Goal: Task Accomplishment & Management: Use online tool/utility

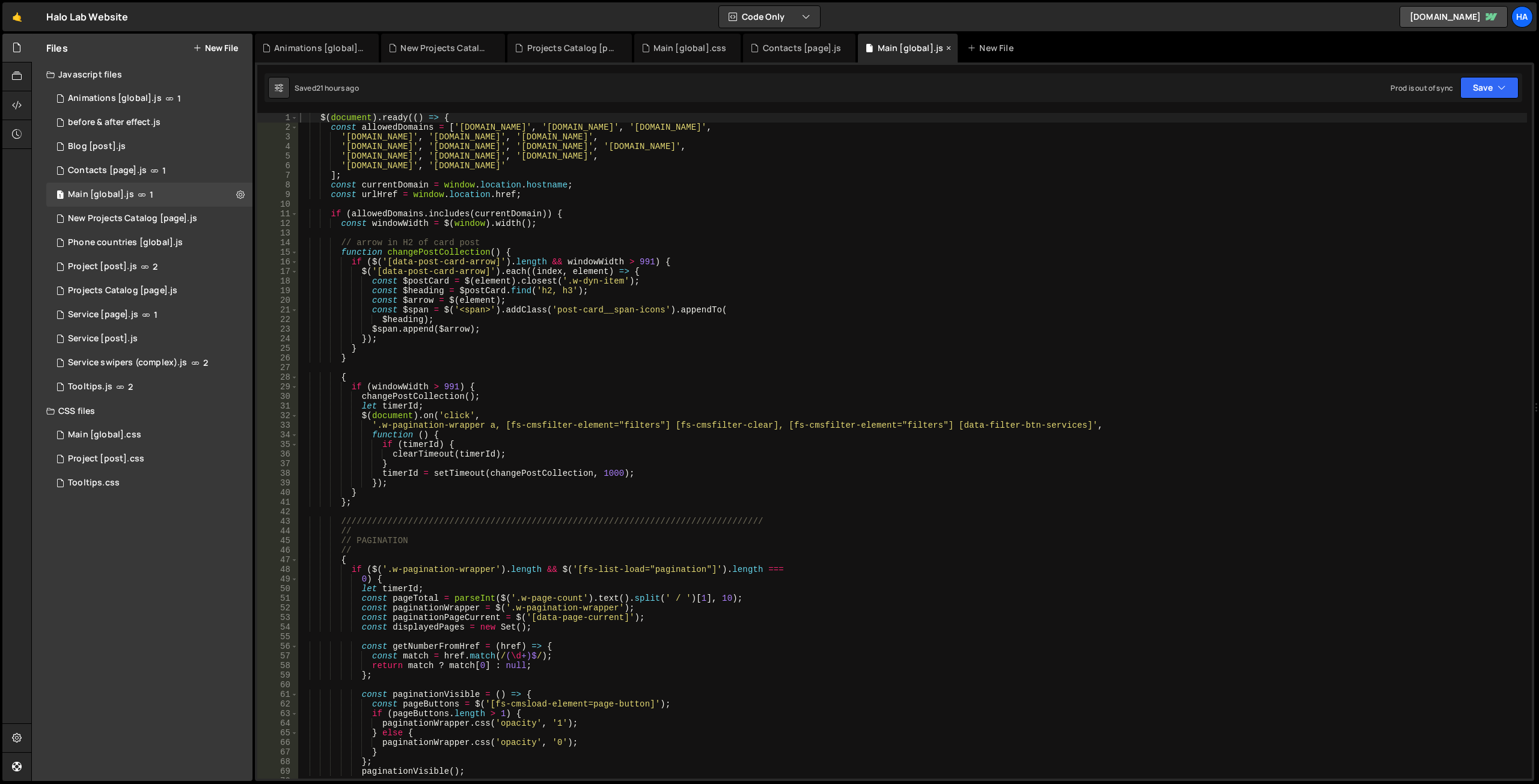
scroll to position [26441, 0]
click at [660, 43] on div "Main [global].css" at bounding box center [690, 47] width 74 height 12
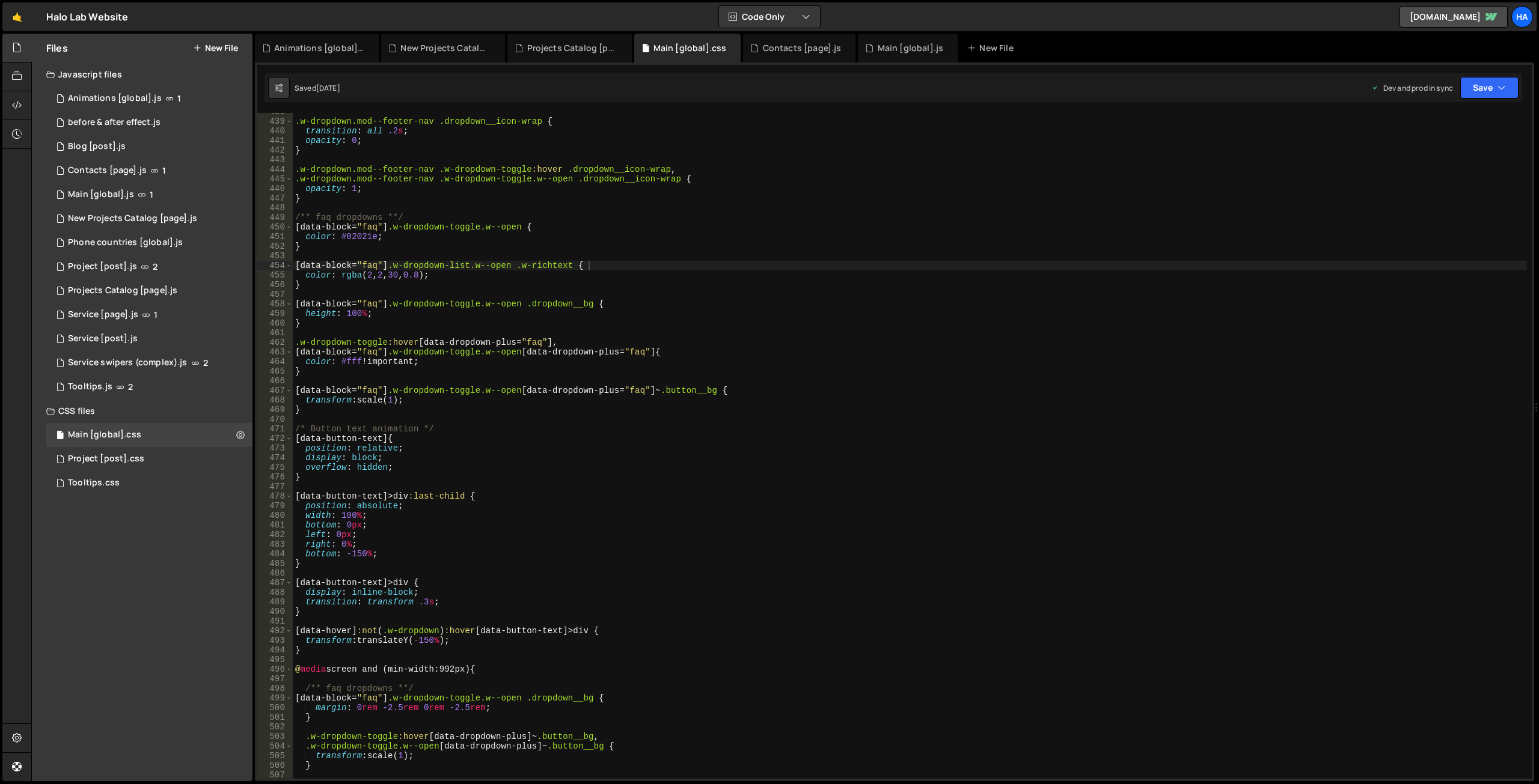
scroll to position [4207, 0]
type textarea "}"
click at [650, 247] on div ".w-dropdown.mod--footer-nav .dropdown__icon-wrap { transition : all .2 s ; opac…" at bounding box center [910, 449] width 1234 height 685
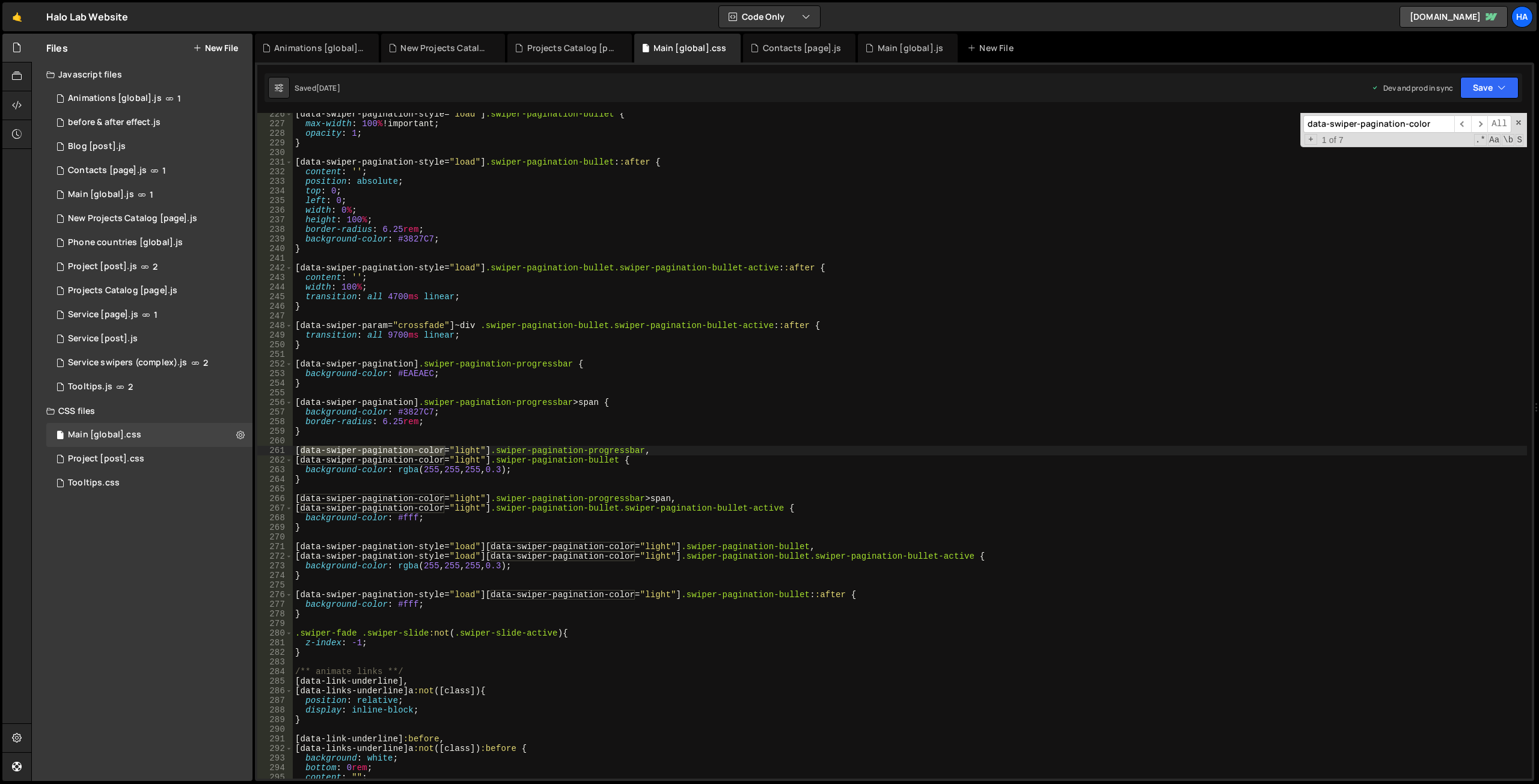
scroll to position [2167, 0]
type input "data-swiper-pagination-color"
click at [1481, 120] on span "​" at bounding box center [1479, 124] width 17 height 17
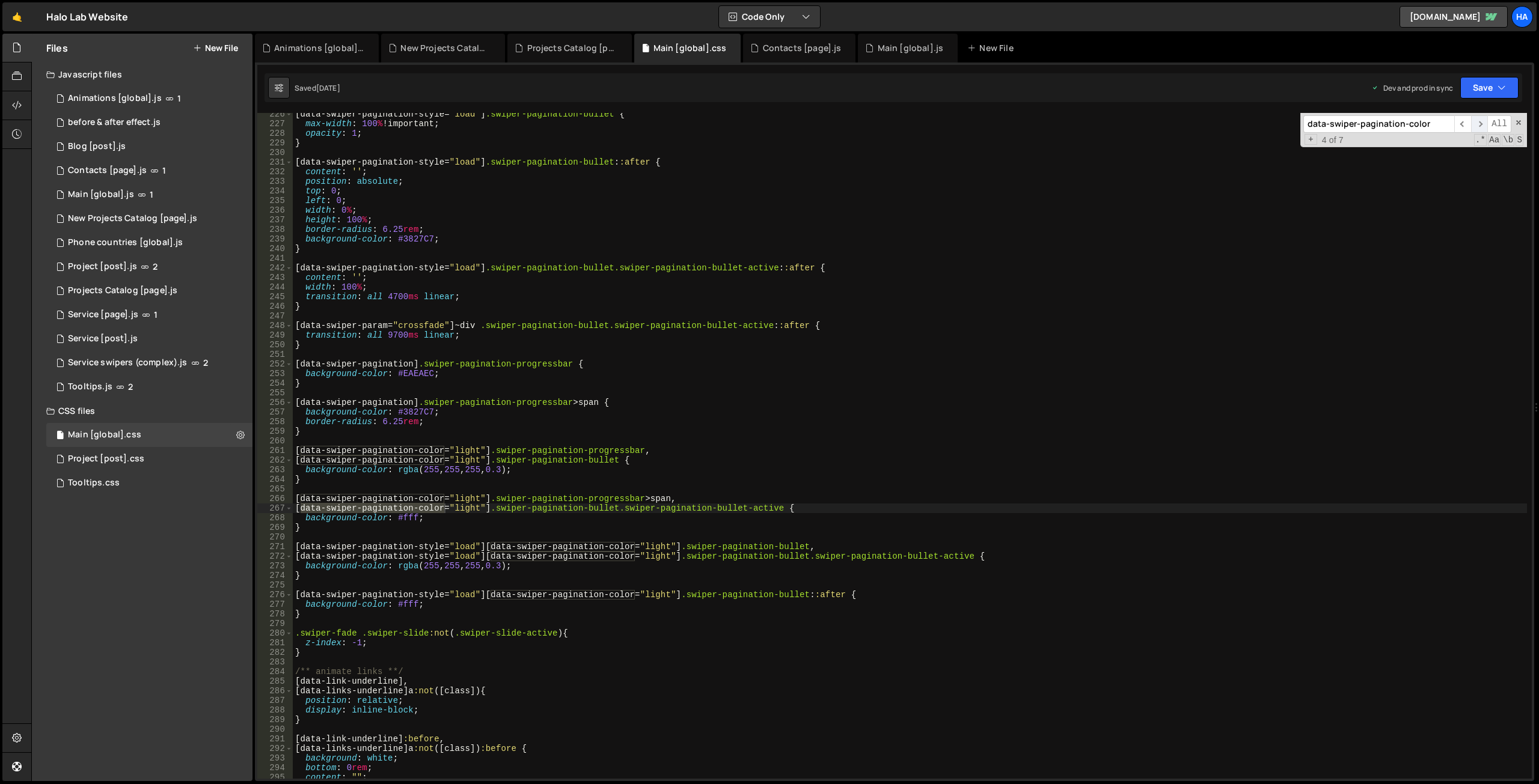
click at [1481, 120] on span "​" at bounding box center [1479, 124] width 17 height 17
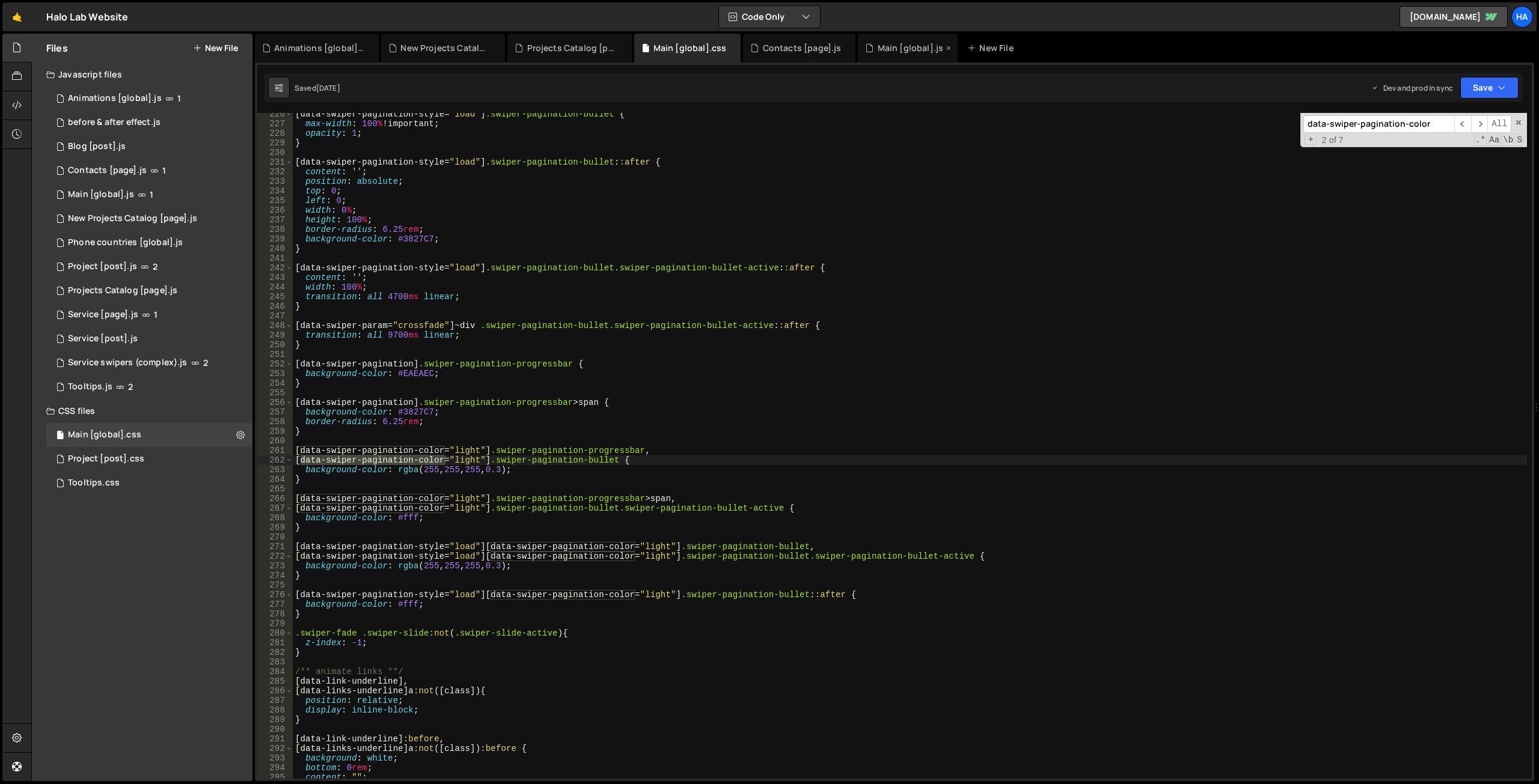
click at [884, 46] on div "Main [global].js" at bounding box center [911, 47] width 66 height 12
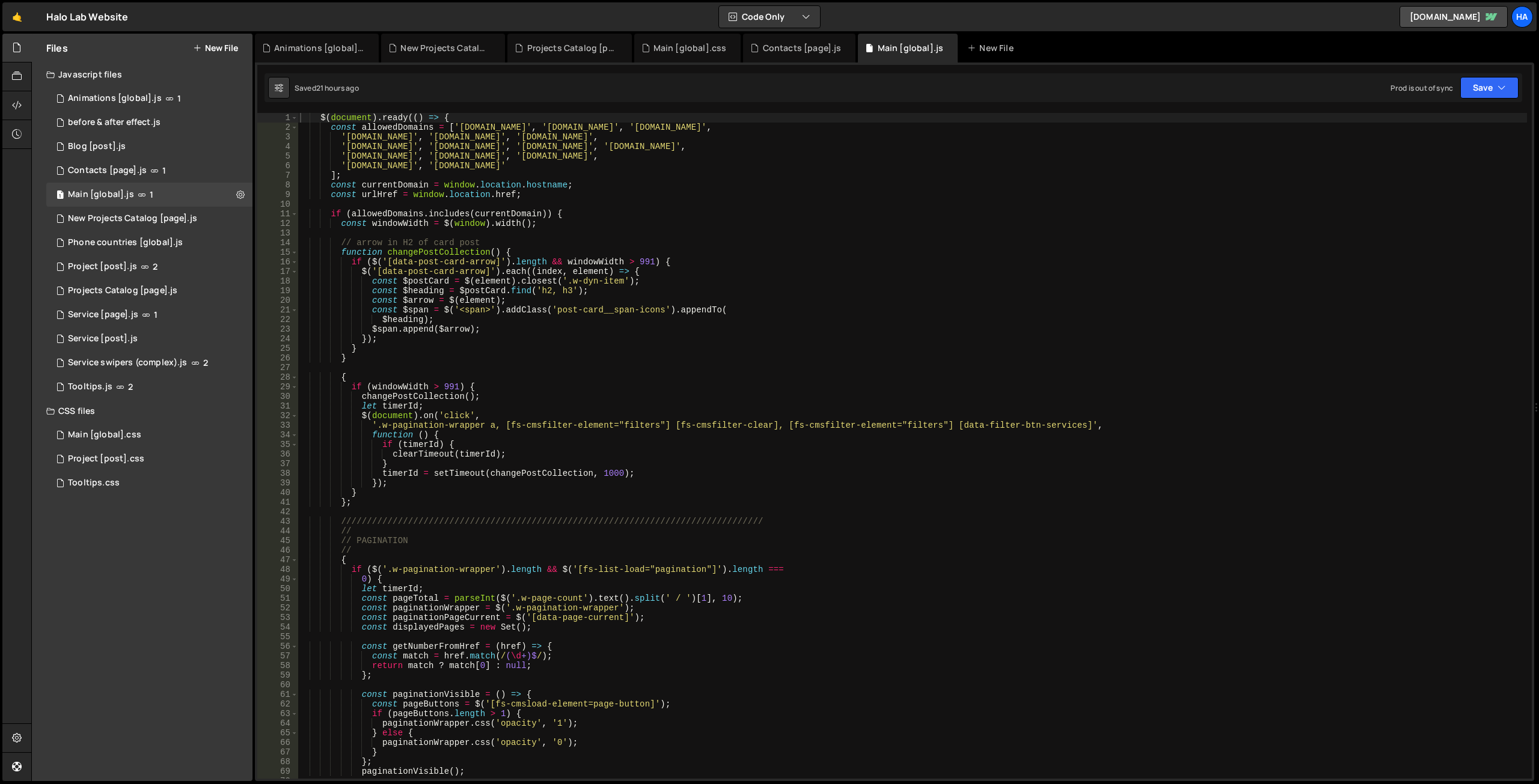
click at [801, 238] on div "$ ( document ) . ready (( ) => { const allowedDomains = [ '[DOMAIN_NAME]' , '[D…" at bounding box center [912, 455] width 1229 height 685
type textarea "// arrow in H2 of card post"
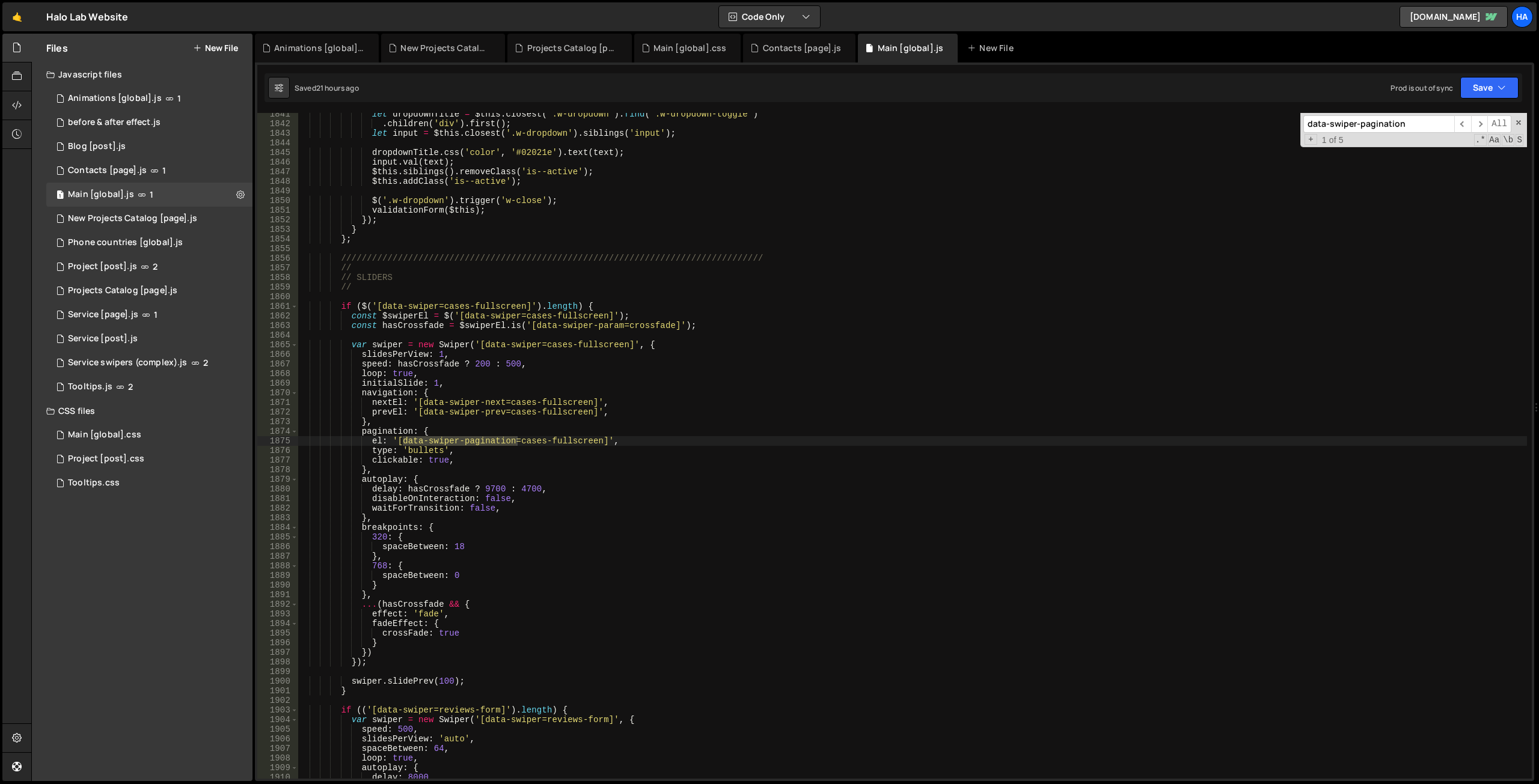
scroll to position [15281, 0]
type input "data-swiper-pagination"
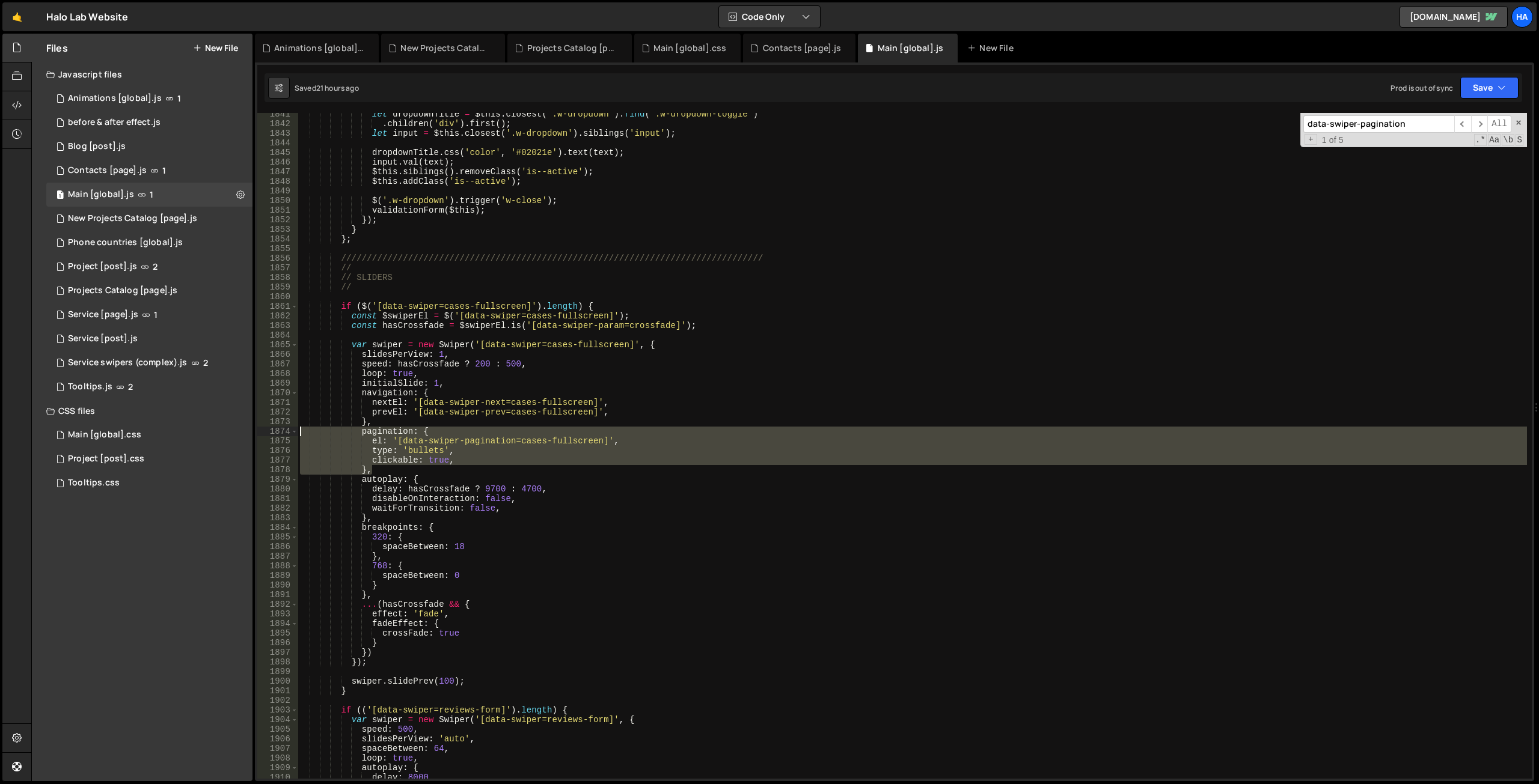
drag, startPoint x: 380, startPoint y: 470, endPoint x: 269, endPoint y: 432, distance: 117.3
click at [269, 432] on div "}, 1841 1842 1843 1844 1845 1846 1847 1848 1849 1850 1851 1852 1853 1854 1855 1…" at bounding box center [894, 445] width 1274 height 665
click at [613, 222] on div "let dropdownTitle = $this . closest ( '.w-dropdown' ) . find ( '.w-dropdown-tog…" at bounding box center [912, 452] width 1229 height 685
type textarea "});"
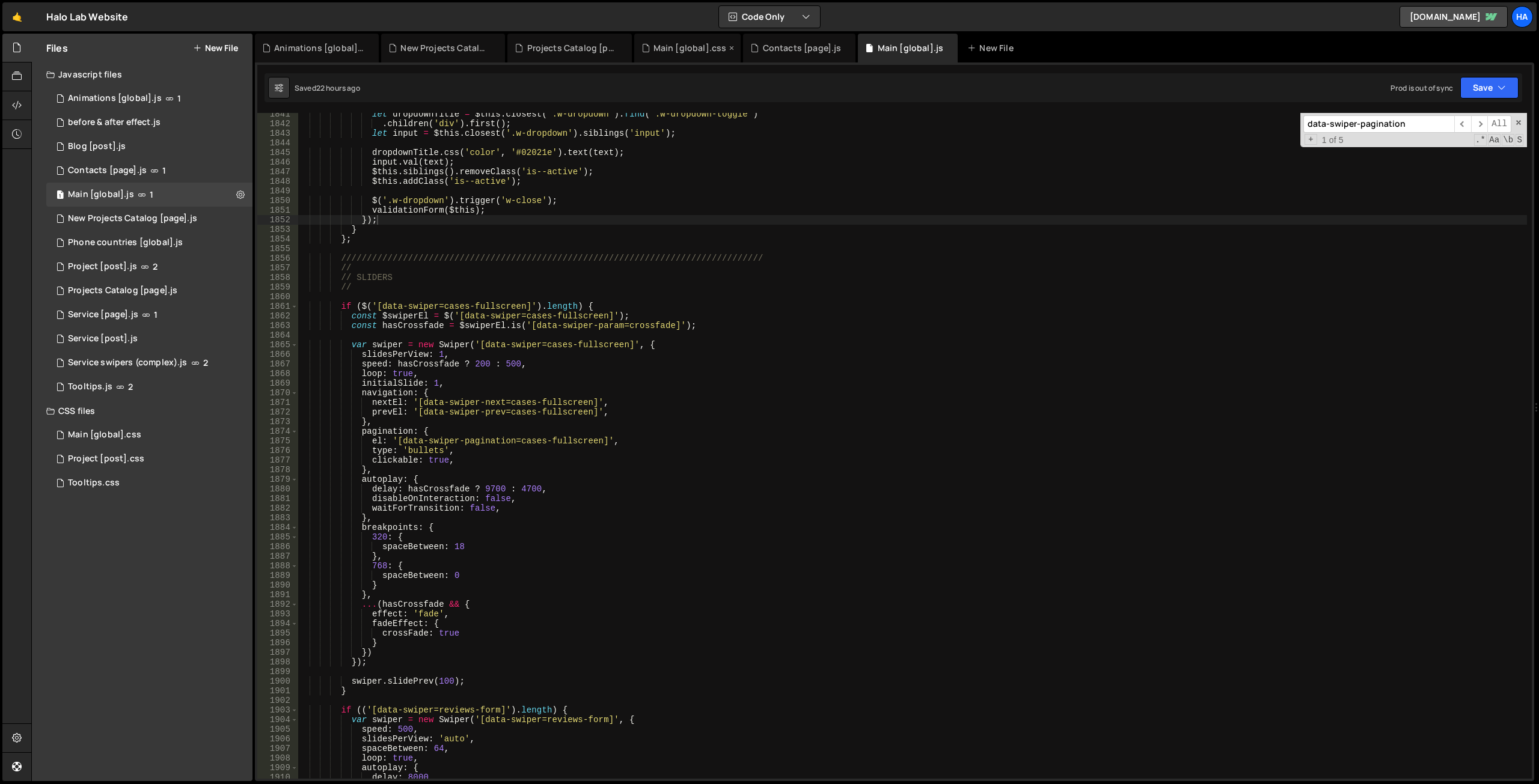
click at [684, 54] on div "Main [global].css" at bounding box center [687, 48] width 107 height 29
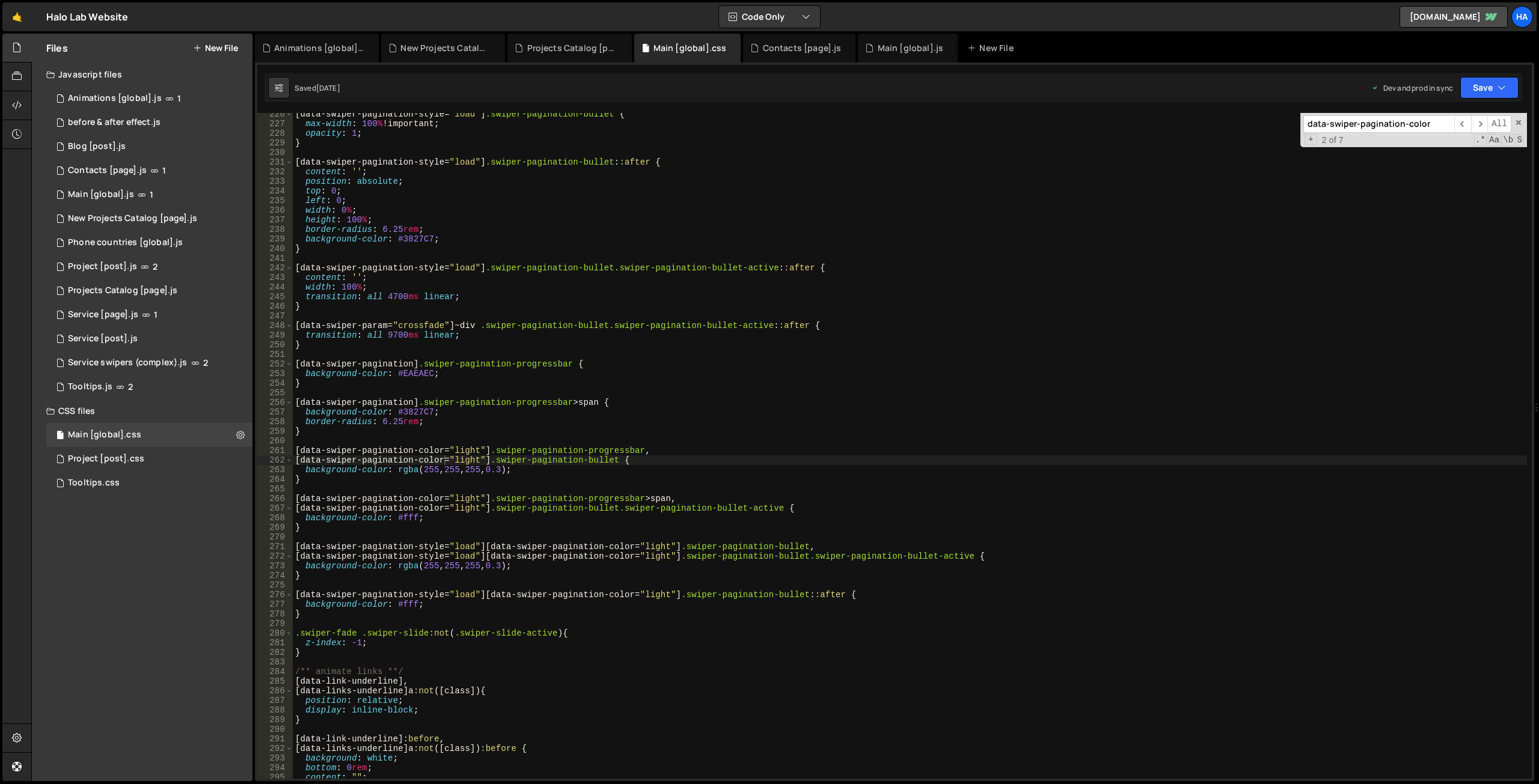
click at [647, 244] on div "[ data-swiper-pagination-style = " load " ] .swiper-pagination-bullet { max-wid…" at bounding box center [910, 452] width 1234 height 685
click at [503, 432] on div "[ data-swiper-pagination-style = " load " ] .swiper-pagination-bullet { max-wid…" at bounding box center [910, 452] width 1234 height 685
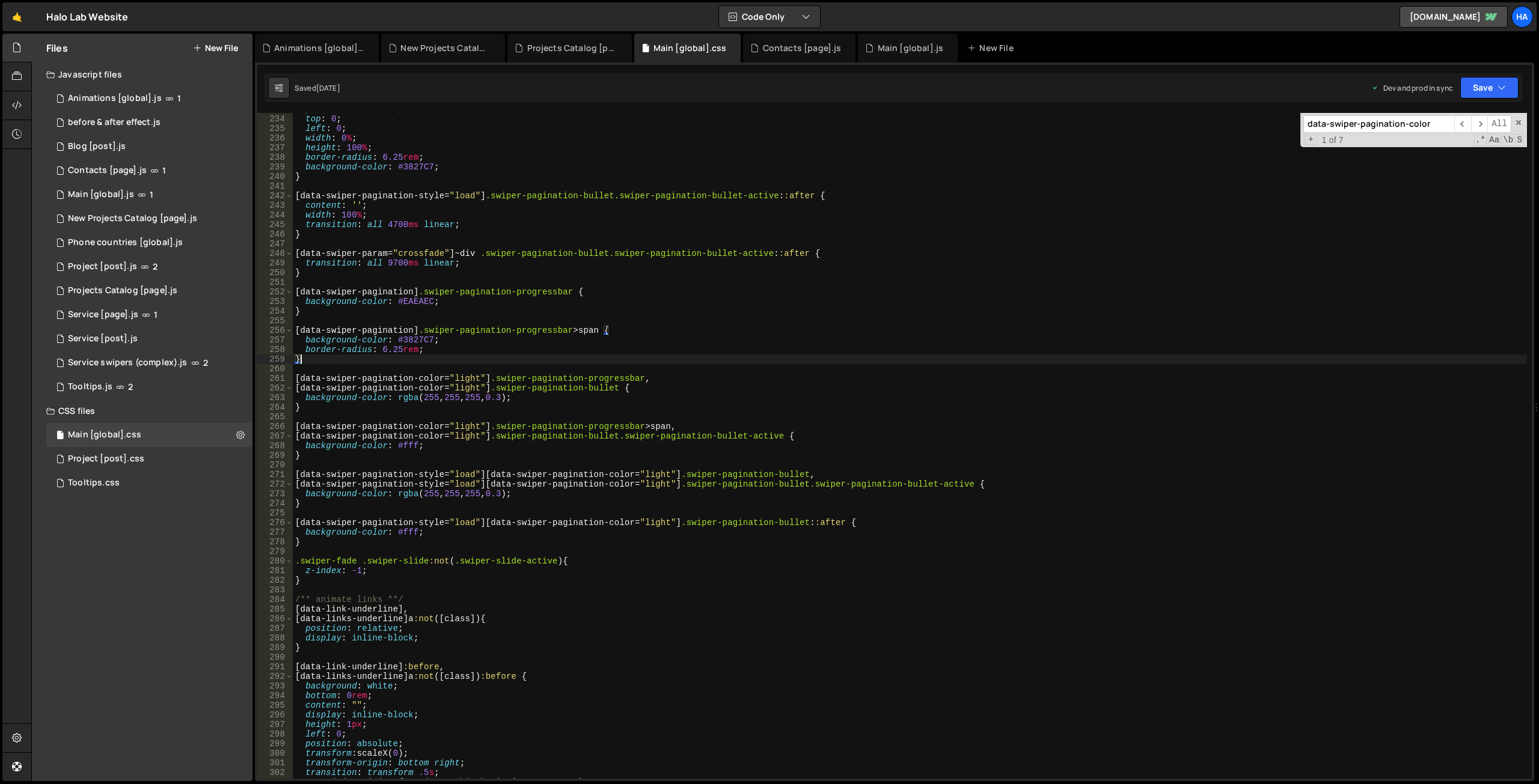
click at [320, 370] on div "position : absolute ; top : 0 ; left : 0 ; width : 0 % ; height : 100 % ; borde…" at bounding box center [910, 447] width 1234 height 685
click at [468, 404] on div "position : absolute ; top : 0 ; left : 0 ; width : 0 % ; height : 100 % ; borde…" at bounding box center [910, 447] width 1234 height 685
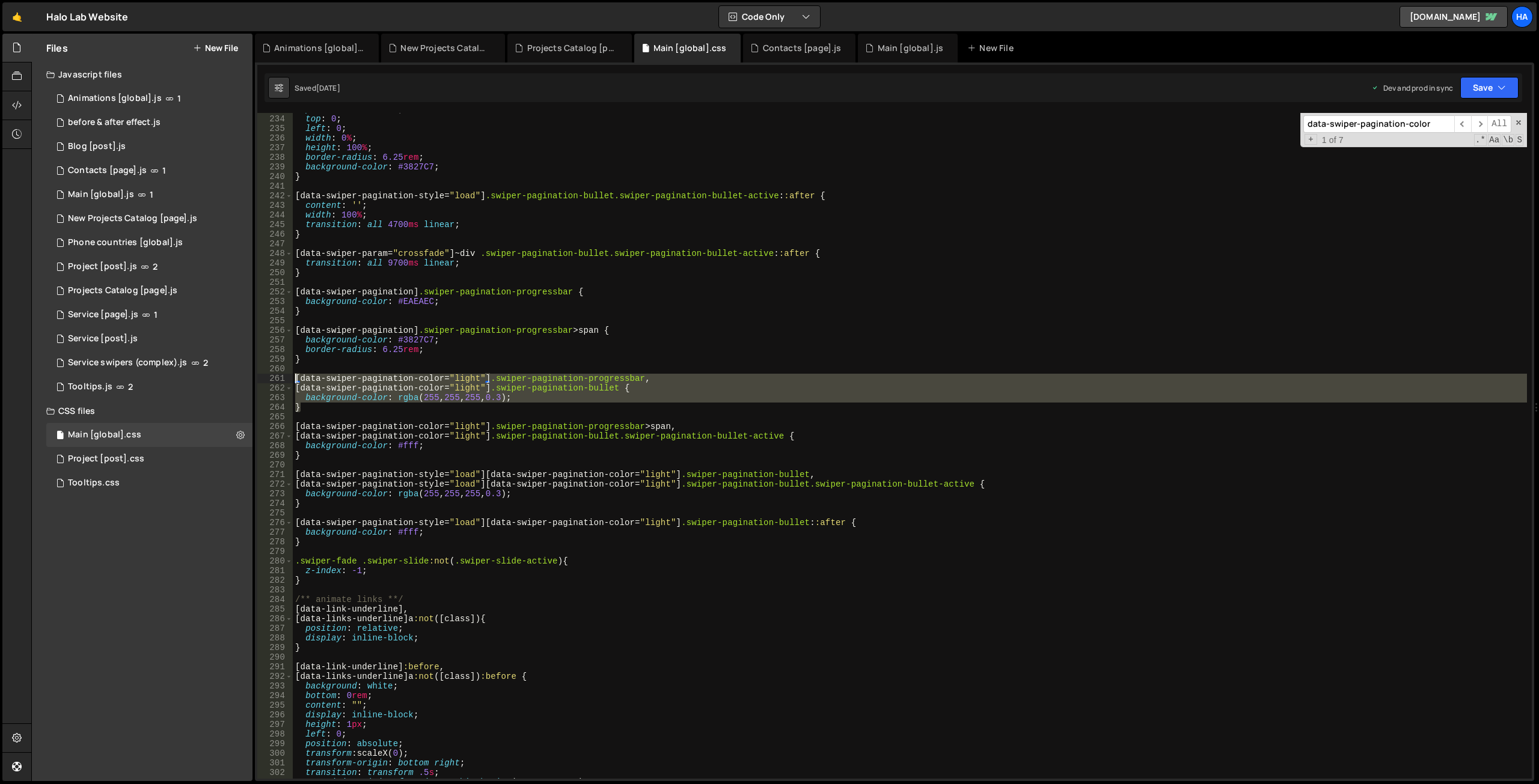
drag, startPoint x: 314, startPoint y: 410, endPoint x: 275, endPoint y: 382, distance: 48.0
click at [275, 382] on div "} 233 234 235 236 237 238 239 240 241 242 243 244 245 246 247 248 249 250 251 2…" at bounding box center [894, 445] width 1274 height 665
type textarea "[data-swiper-pagination-color="light"].swiper-pagination-progressbar, [data-swi…"
click at [365, 366] on div "position : absolute ; top : 0 ; left : 0 ; width : 0 % ; height : 100 % ; borde…" at bounding box center [910, 447] width 1234 height 685
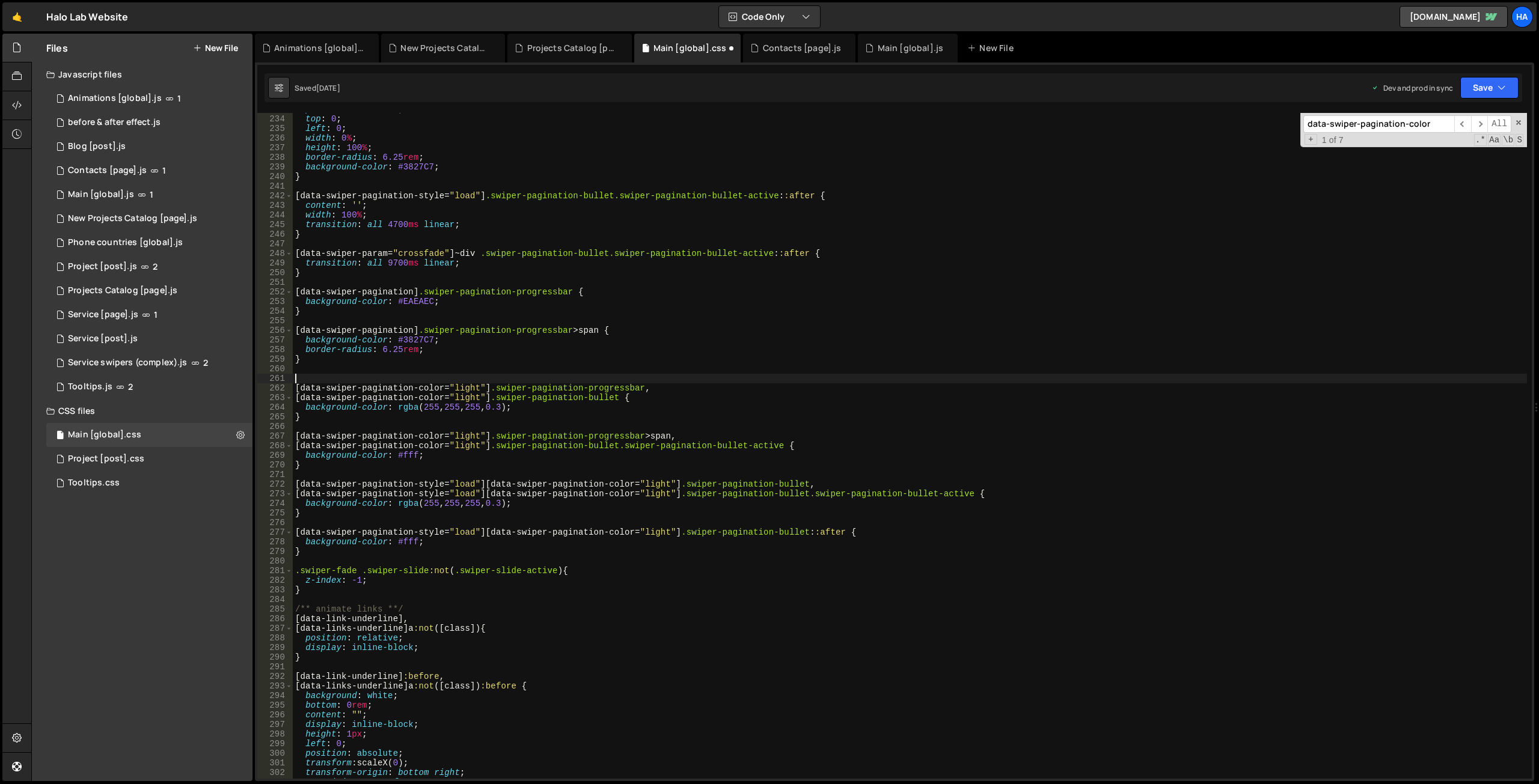
paste textarea "}"
type textarea "}"
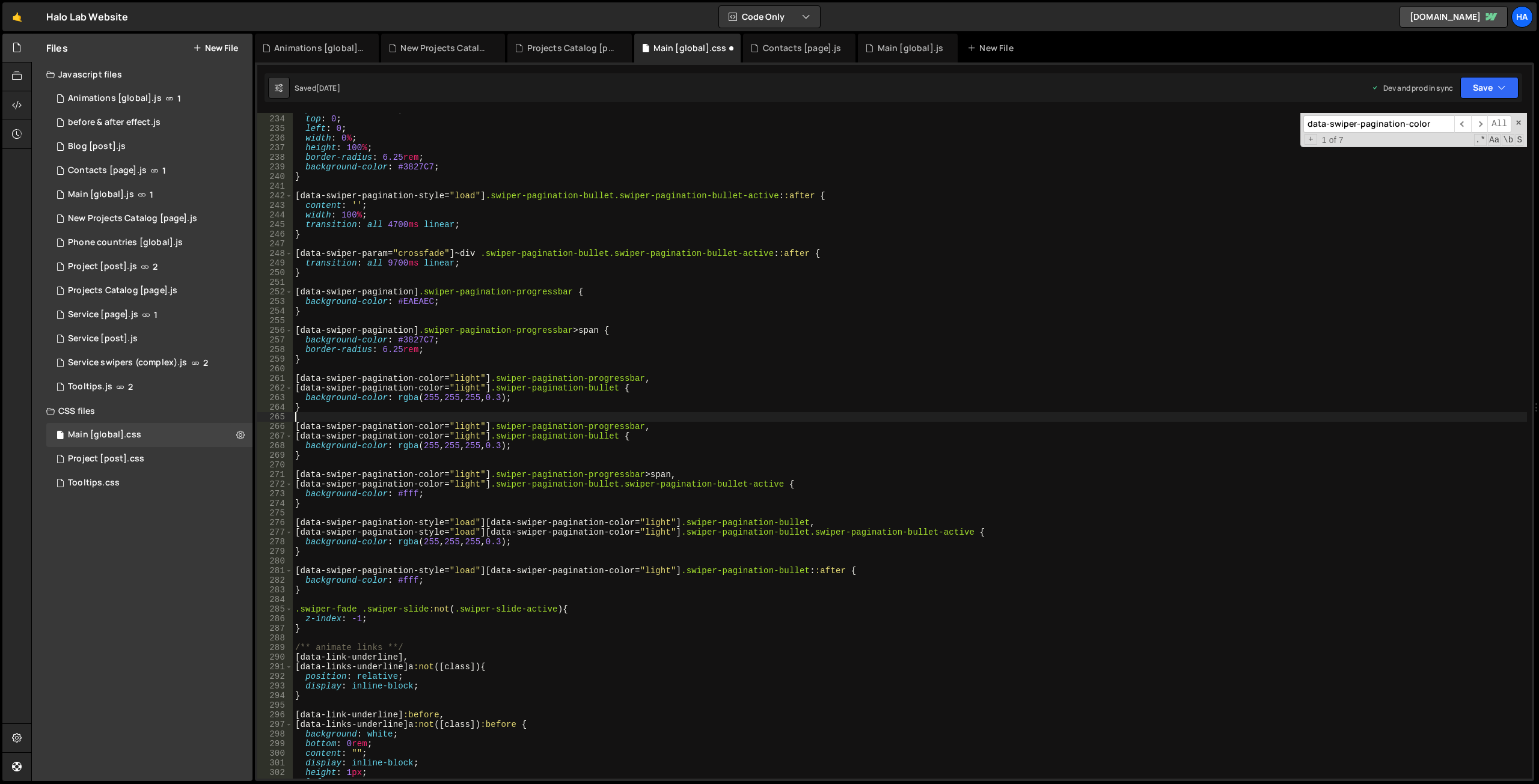
click at [467, 375] on div "position : absolute ; top : 0 ; left : 0 ; width : 0 % ; height : 100 % ; borde…" at bounding box center [910, 447] width 1234 height 685
click at [466, 387] on div "position : absolute ; top : 0 ; left : 0 ; width : 0 % ; height : 100 % ; borde…" at bounding box center [910, 447] width 1234 height 685
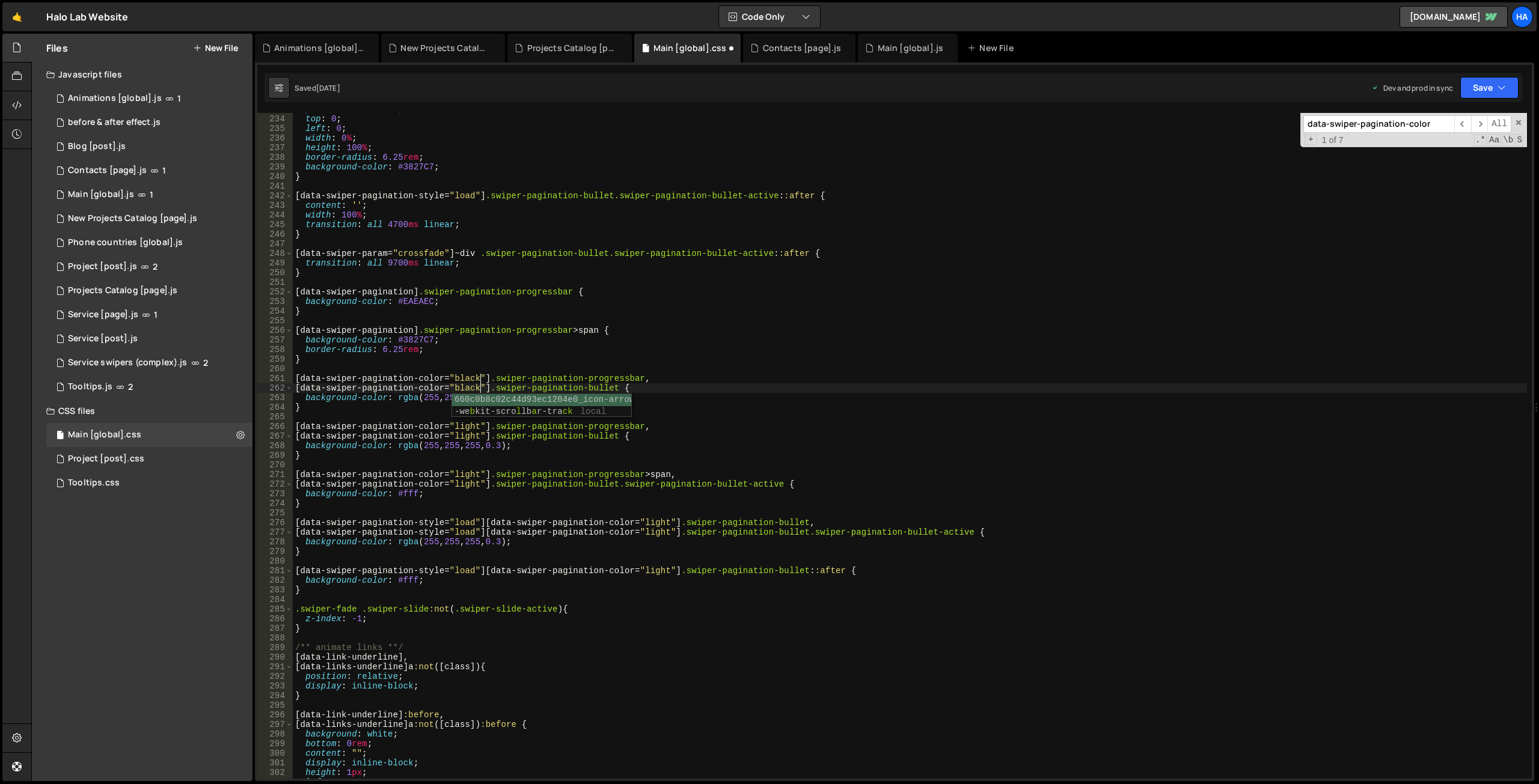
click at [631, 351] on div "position : absolute ; top : 0 ; left : 0 ; width : 0 % ; height : 100 % ; borde…" at bounding box center [910, 447] width 1234 height 685
drag, startPoint x: 537, startPoint y: 395, endPoint x: 304, endPoint y: 398, distance: 233.0
click at [304, 398] on div "position : absolute ; top : 0 ; left : 0 ; width : 0 % ; height : 100 % ; borde…" at bounding box center [910, 447] width 1234 height 685
paste textarea "background-color: rgb(15 34 53 / 100%"
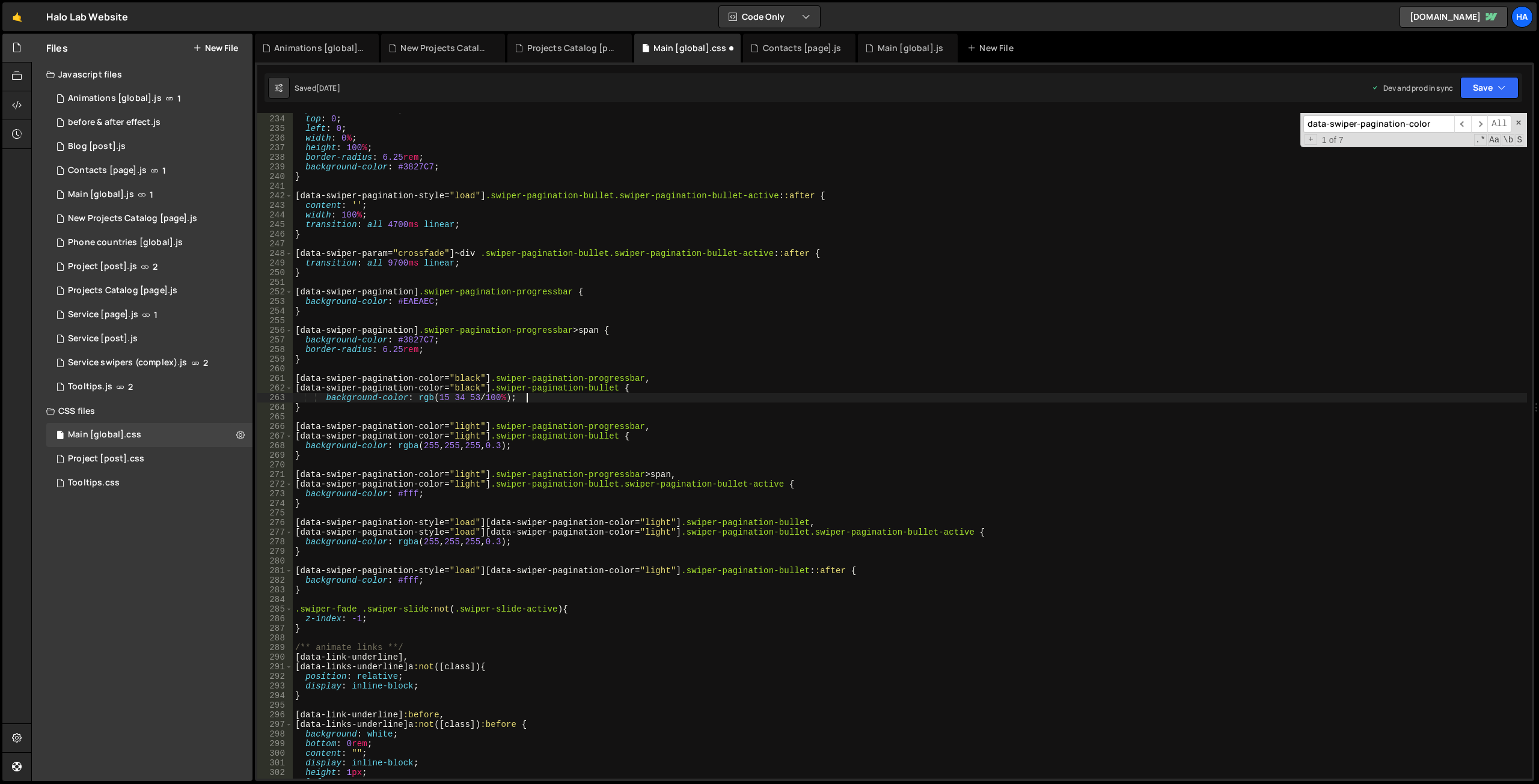
type textarea "background-color: rgb(15 34 53 / 100%);"
click at [1503, 81] on button "Save" at bounding box center [1489, 87] width 58 height 22
click at [1476, 162] on div "Save to Production S" at bounding box center [1449, 156] width 125 height 12
